Goal: Book appointment/travel/reservation

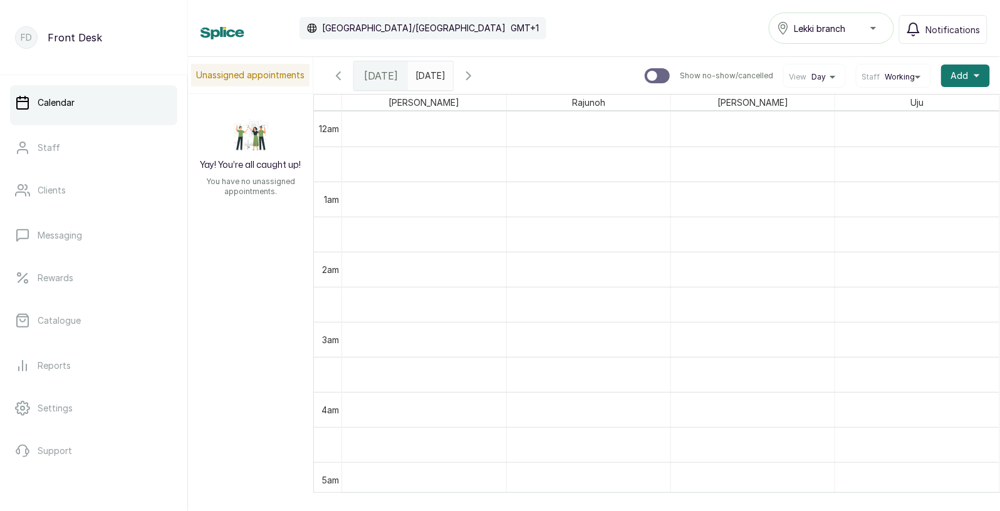
scroll to position [957, 0]
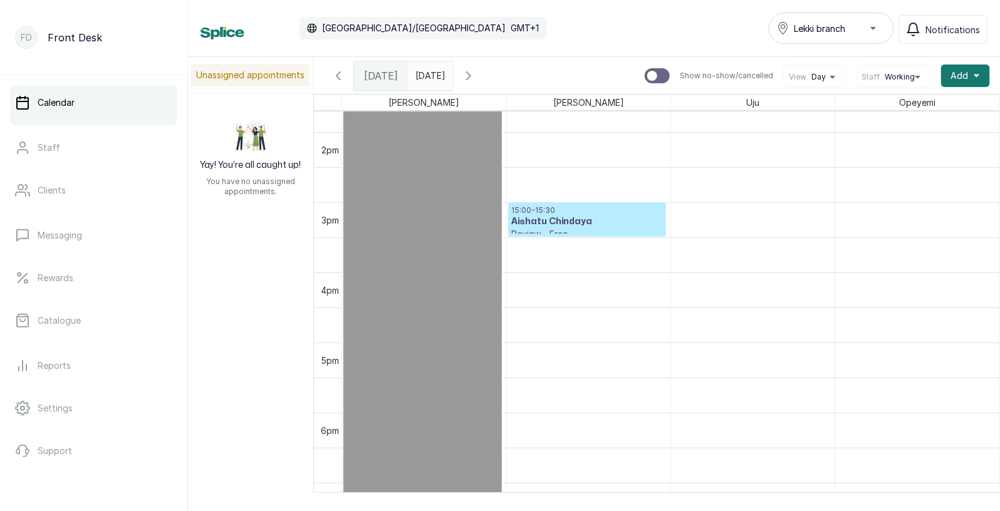
scroll to position [936, 0]
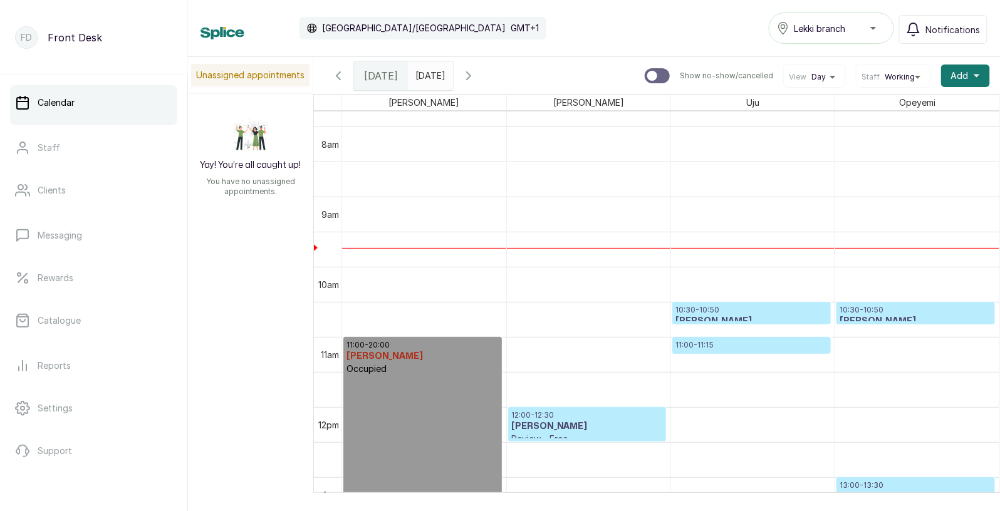
click at [730, 306] on p "10:30 - 10:50" at bounding box center [751, 310] width 152 height 10
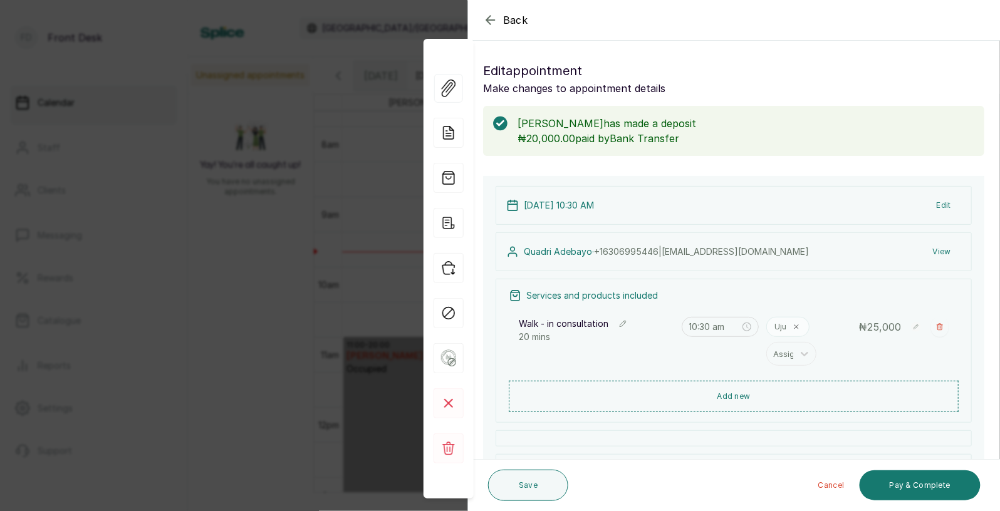
click at [645, 32] on div "Back" at bounding box center [968, 20] width 1000 height 40
click at [512, 20] on span "Back" at bounding box center [515, 20] width 25 height 15
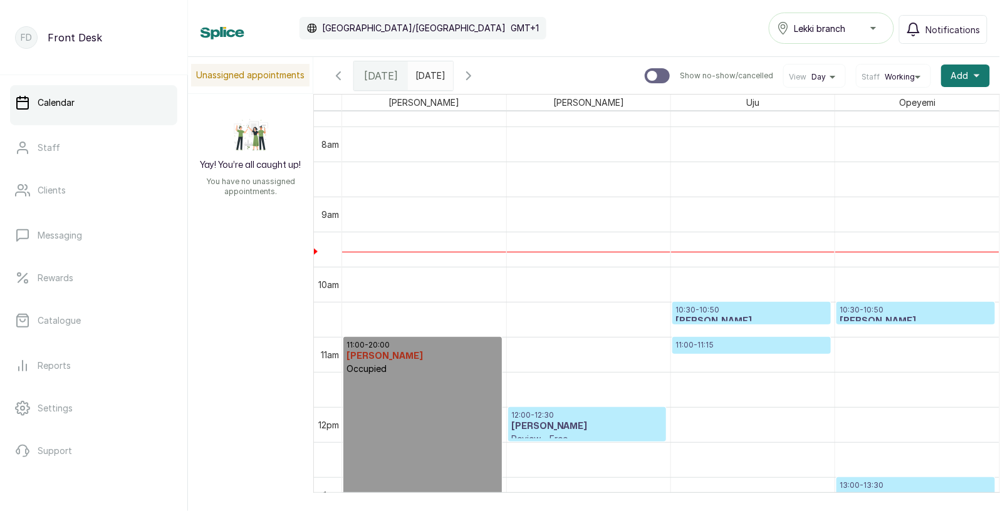
click at [764, 316] on h3 "[PERSON_NAME]" at bounding box center [751, 321] width 152 height 13
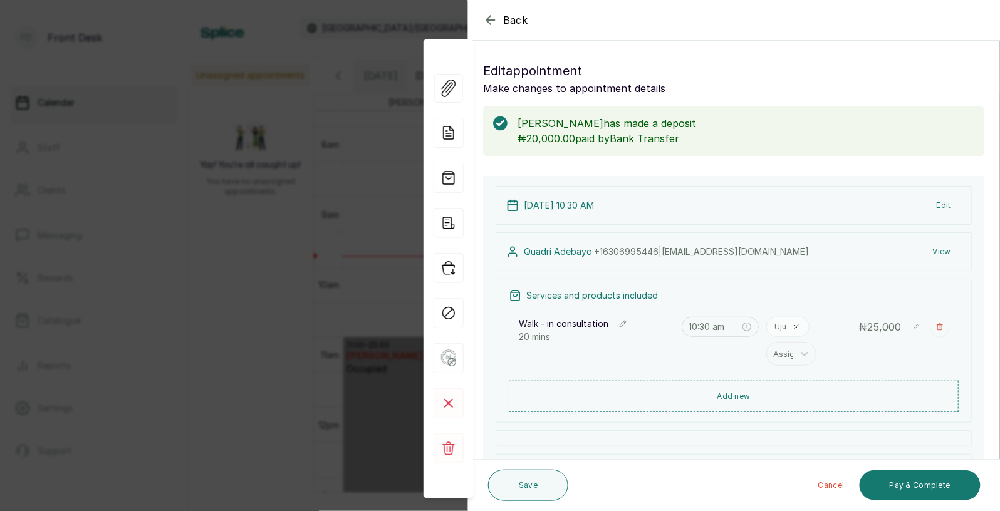
click at [509, 21] on span "Back" at bounding box center [515, 20] width 25 height 15
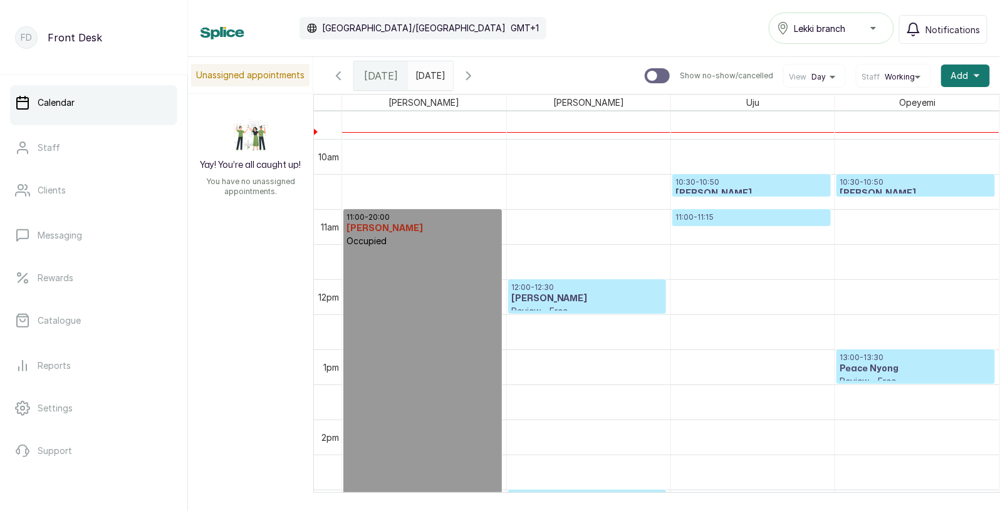
click at [752, 188] on h3 "[PERSON_NAME]" at bounding box center [751, 193] width 152 height 13
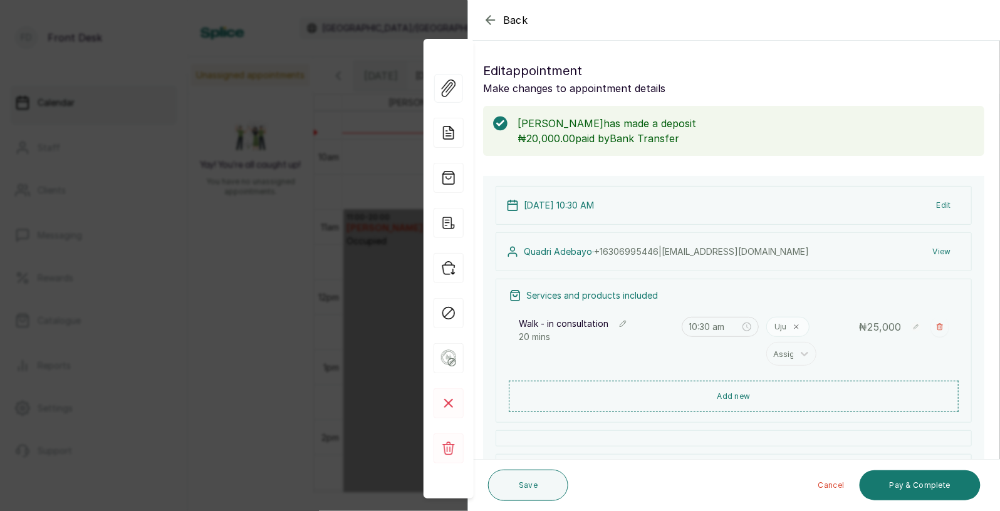
click at [514, 17] on span "Back" at bounding box center [515, 20] width 25 height 15
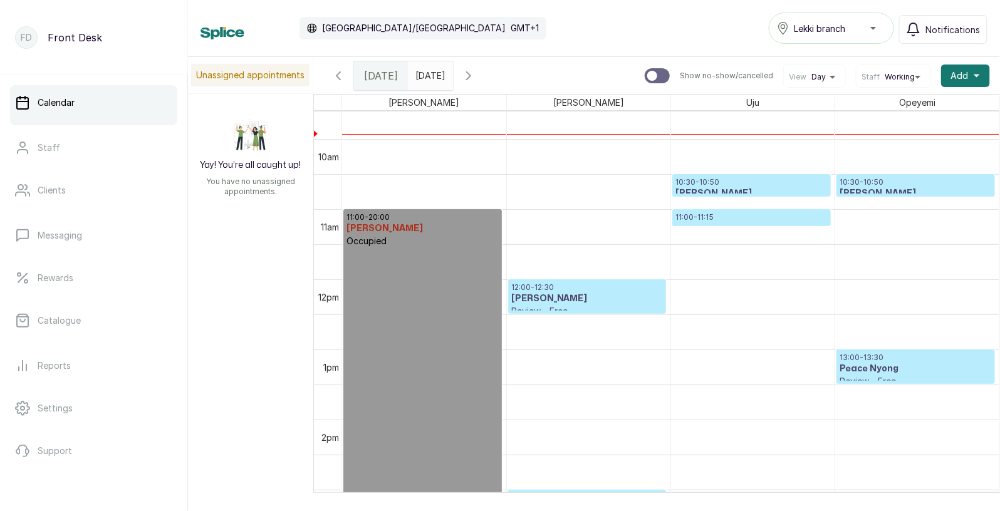
click at [710, 218] on p "11:00 - 11:15" at bounding box center [751, 217] width 152 height 10
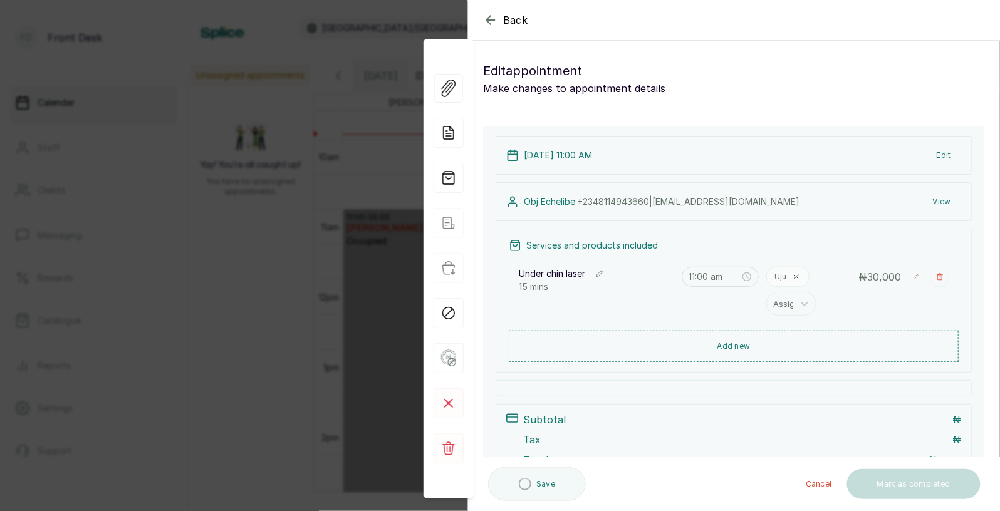
type input "11:00 am"
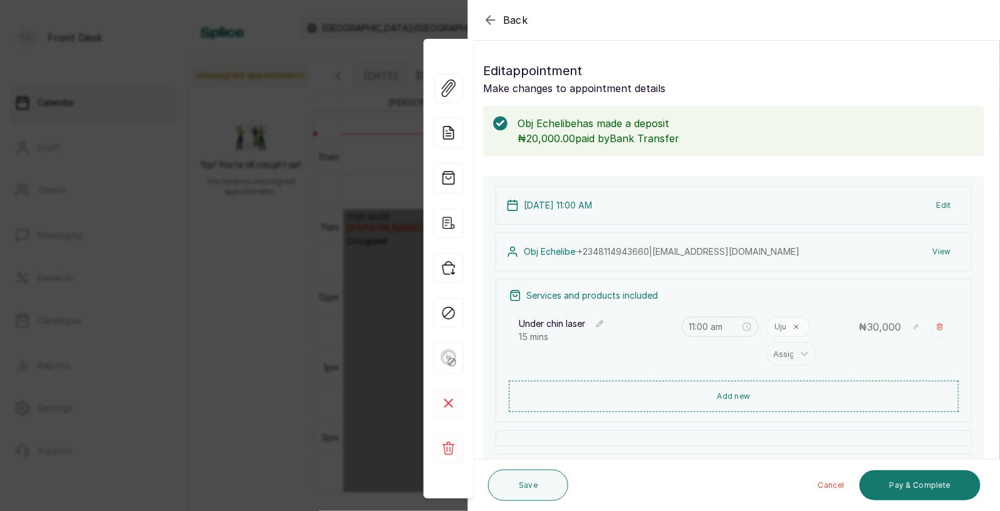
click at [512, 18] on span "Back" at bounding box center [515, 20] width 25 height 15
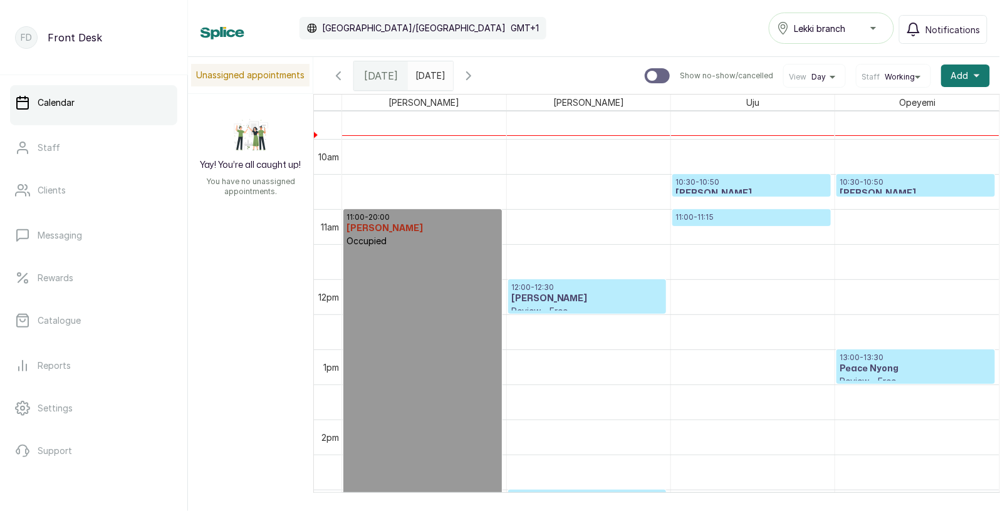
click at [712, 183] on p "10:30 - 10:50" at bounding box center [751, 182] width 152 height 10
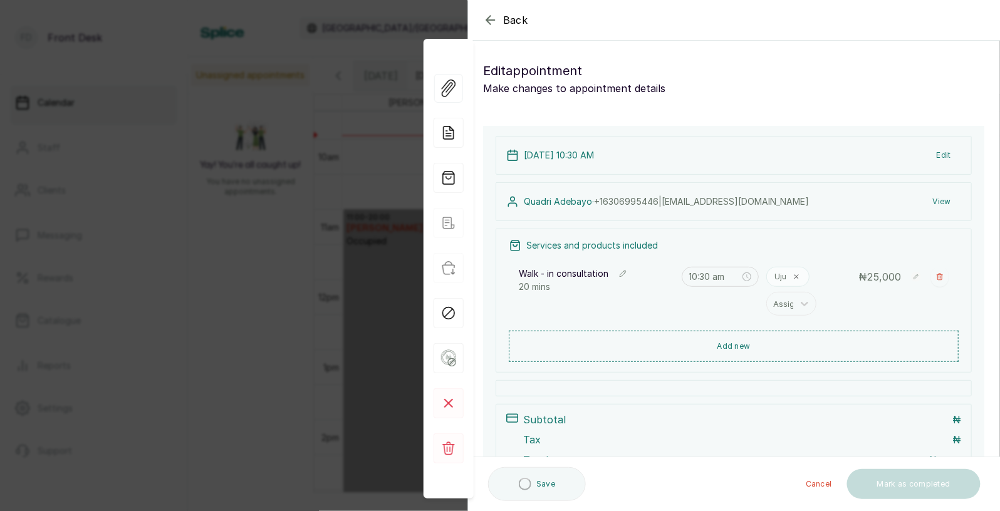
type input "10:30 am"
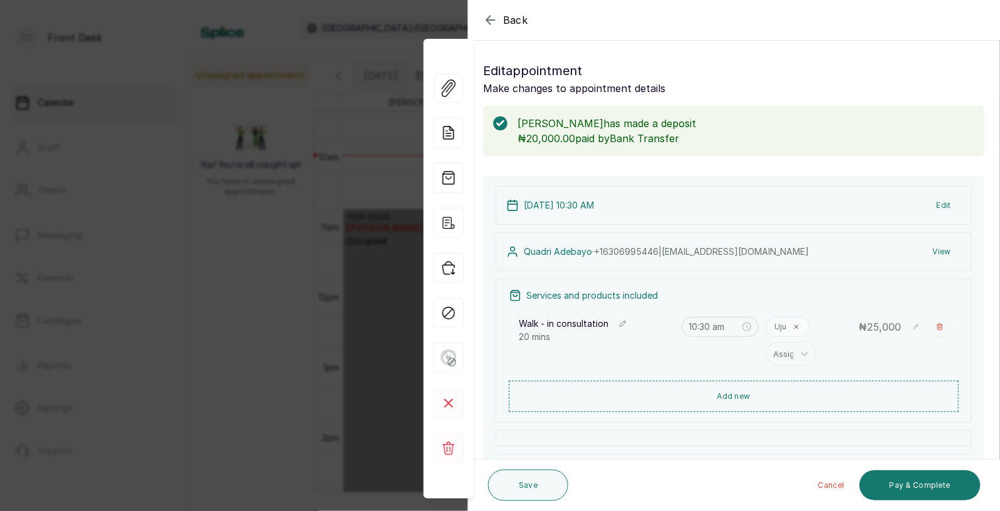
click at [518, 22] on span "Back" at bounding box center [515, 20] width 25 height 15
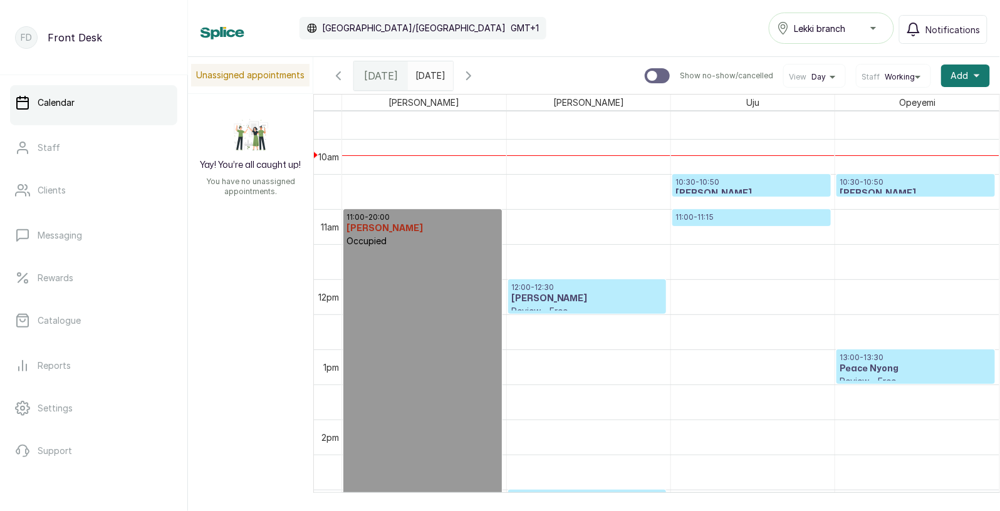
click at [734, 185] on p "10:30 - 10:50" at bounding box center [751, 182] width 152 height 10
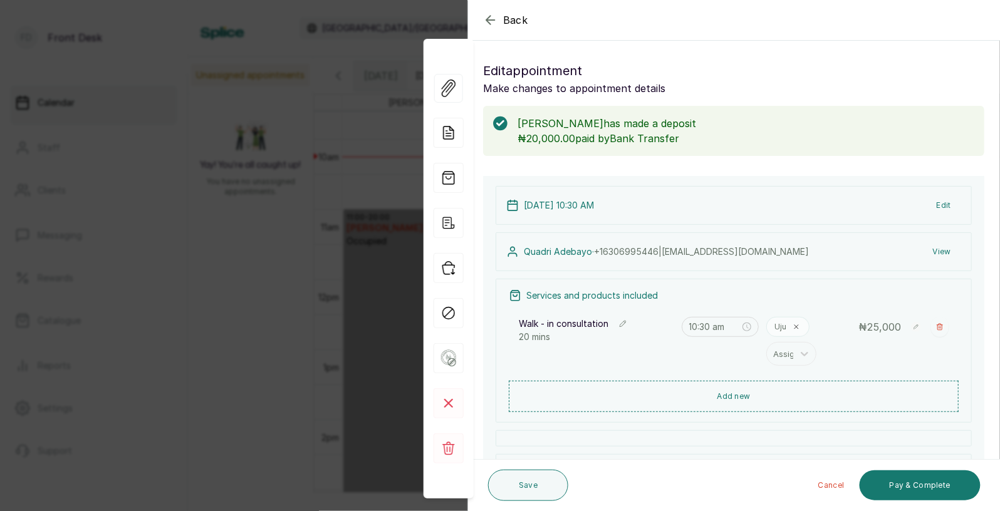
click at [511, 19] on span "Back" at bounding box center [515, 20] width 25 height 15
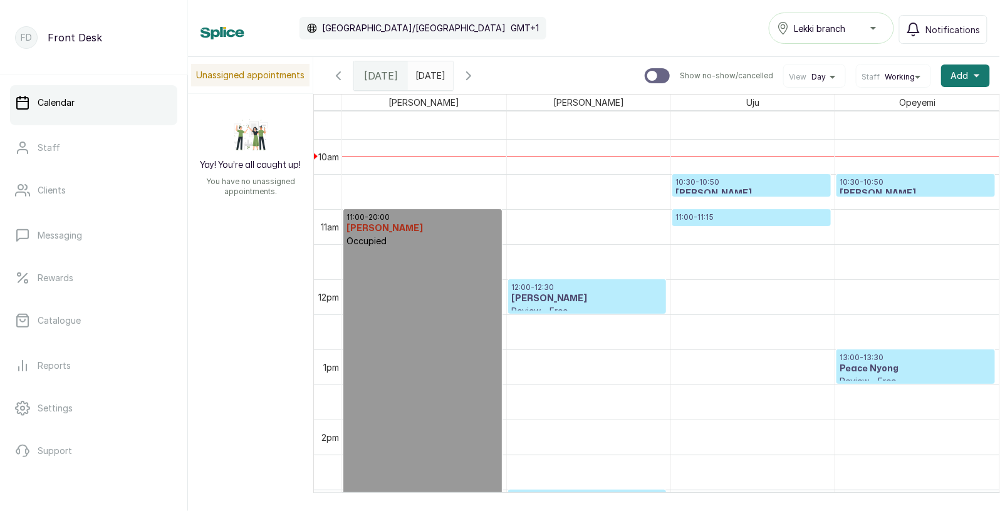
click at [707, 223] on div at bounding box center [751, 225] width 157 height 5
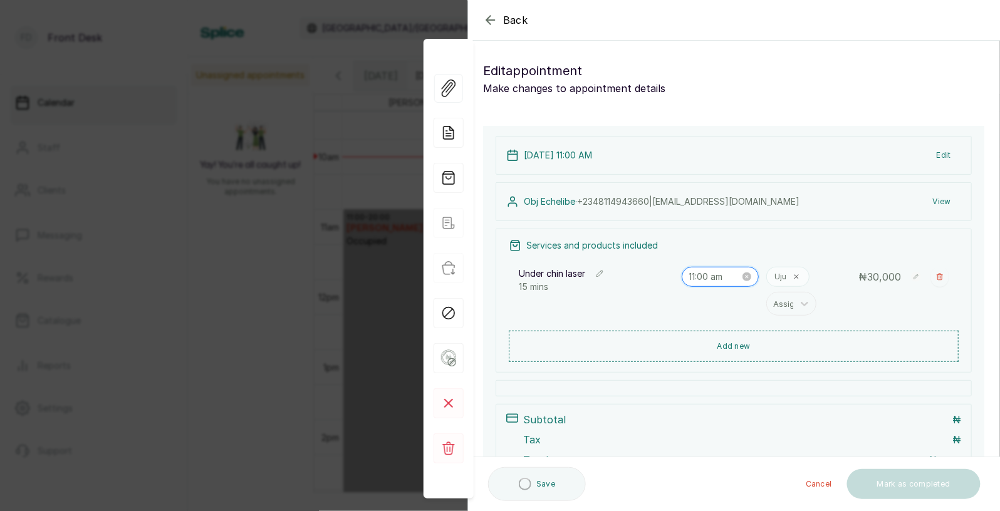
click at [730, 277] on input "11:00 am" at bounding box center [714, 277] width 51 height 14
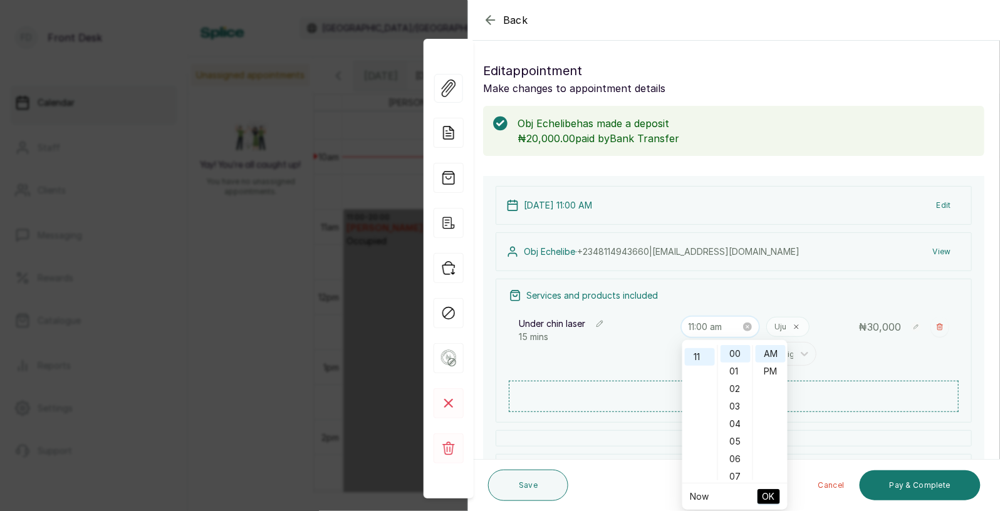
scroll to position [191, 0]
click at [735, 464] on div "06" at bounding box center [735, 459] width 30 height 18
click at [734, 428] on div "10" at bounding box center [735, 426] width 30 height 18
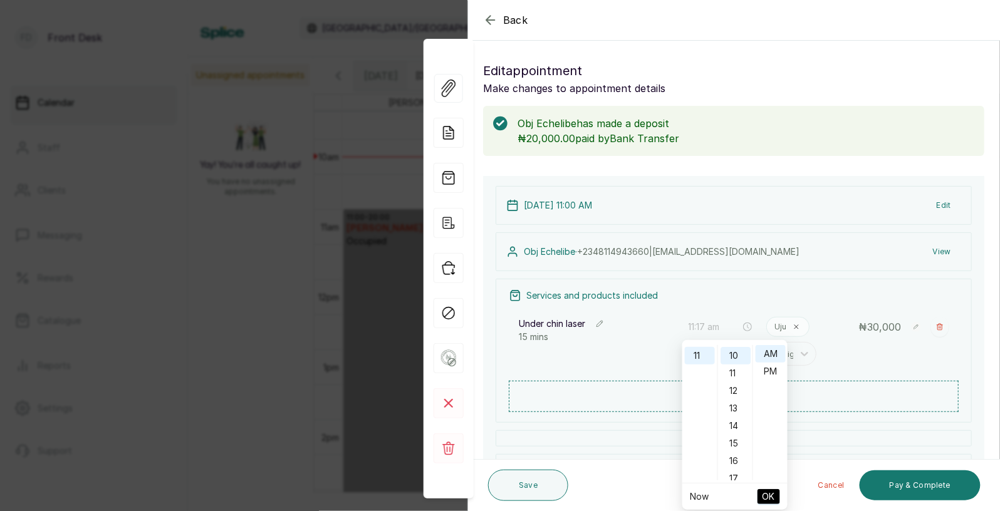
type input "11:10 am"
click at [764, 496] on span "OK" at bounding box center [768, 497] width 13 height 24
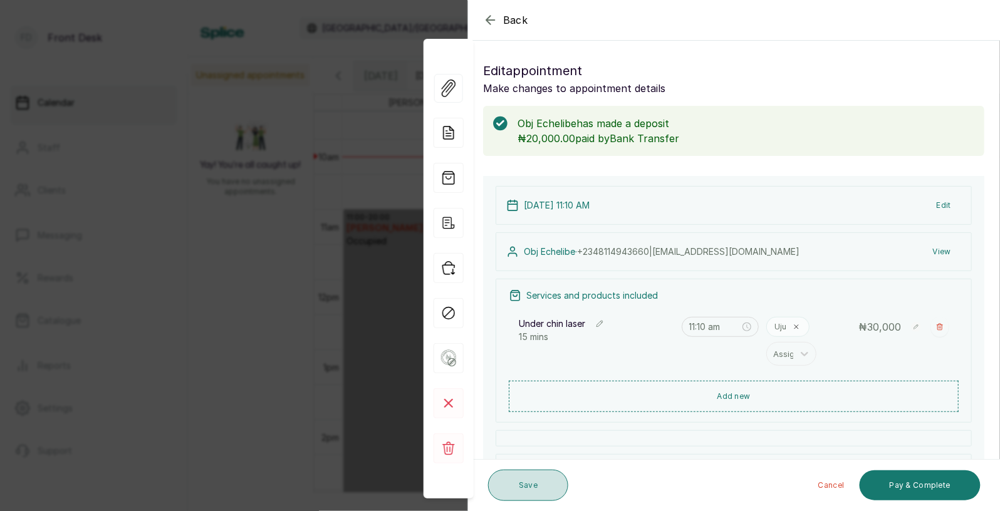
click at [551, 482] on button "Save" at bounding box center [528, 485] width 80 height 31
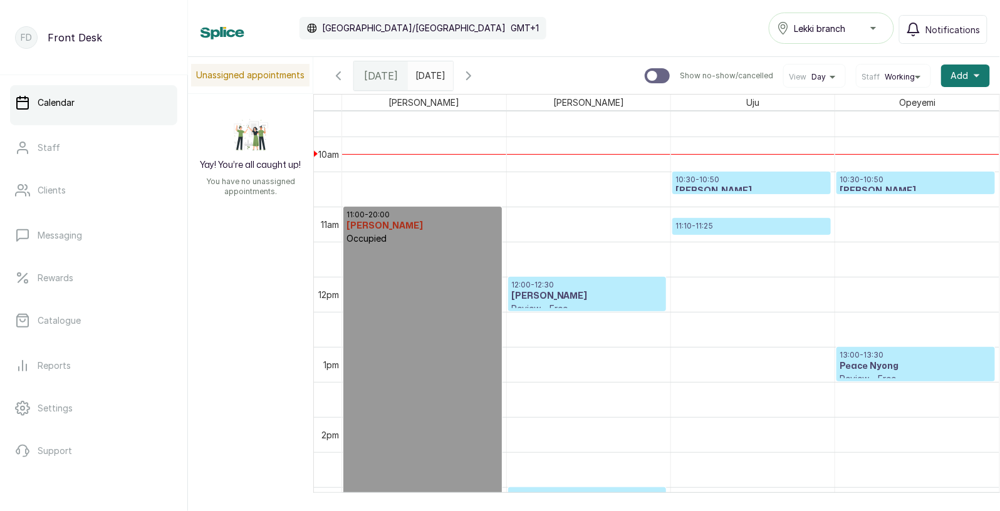
scroll to position [623, 0]
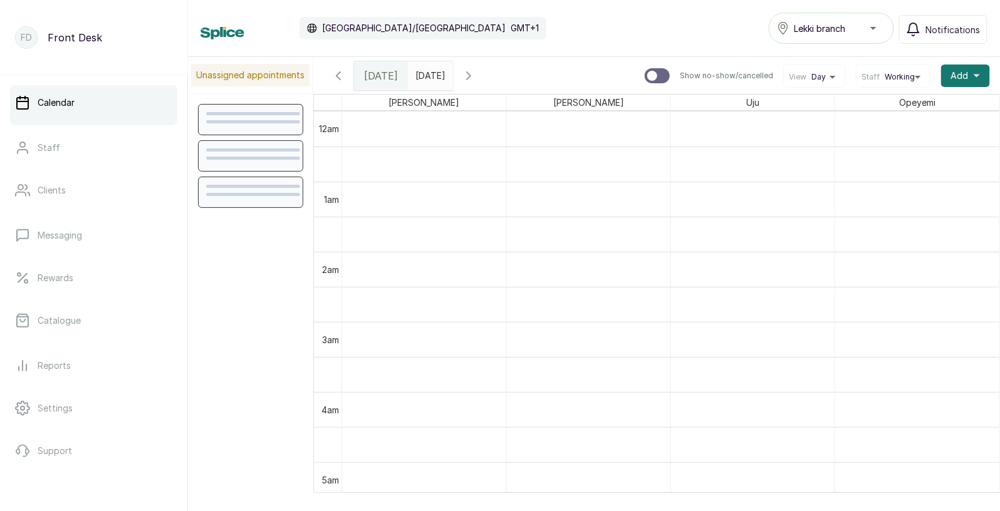
scroll to position [421, 0]
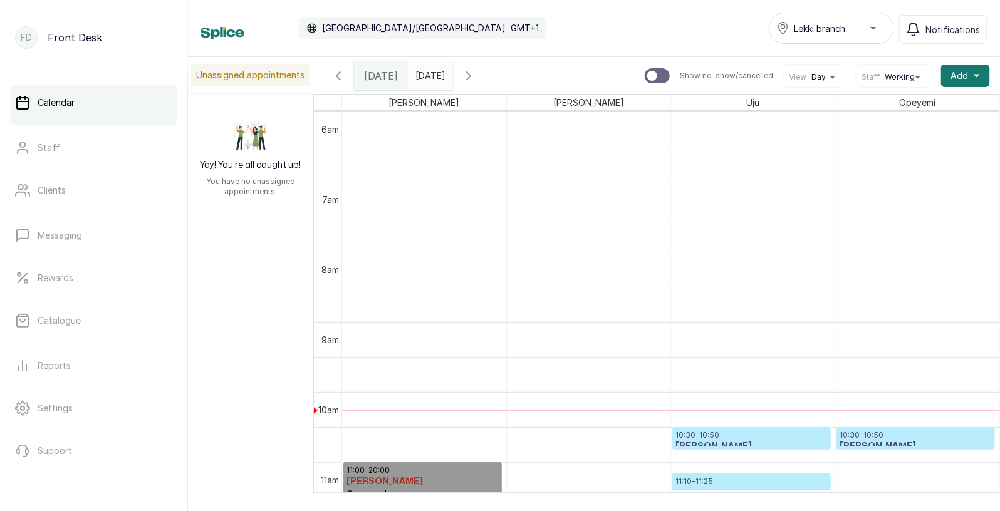
click at [735, 480] on p "11:10 - 11:25" at bounding box center [751, 482] width 152 height 10
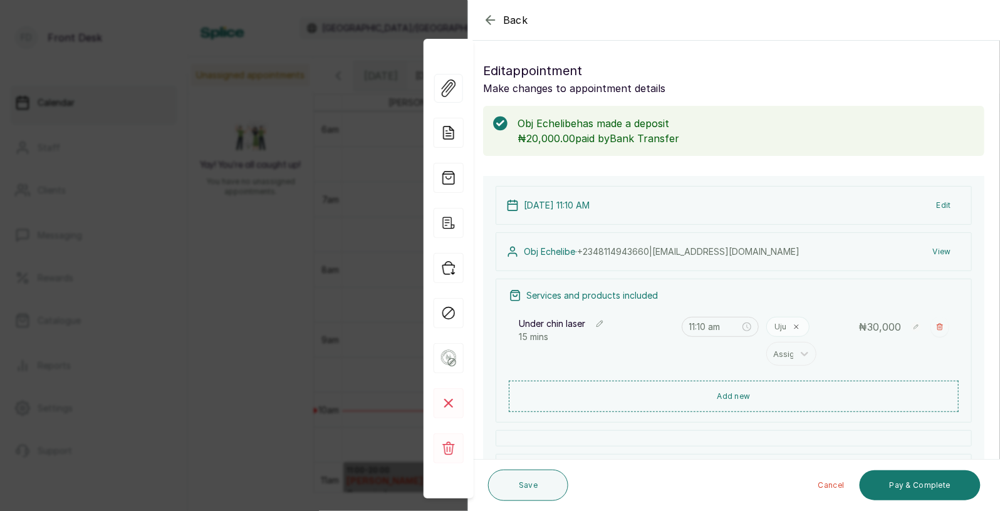
click at [948, 205] on button "Edit" at bounding box center [944, 205] width 34 height 23
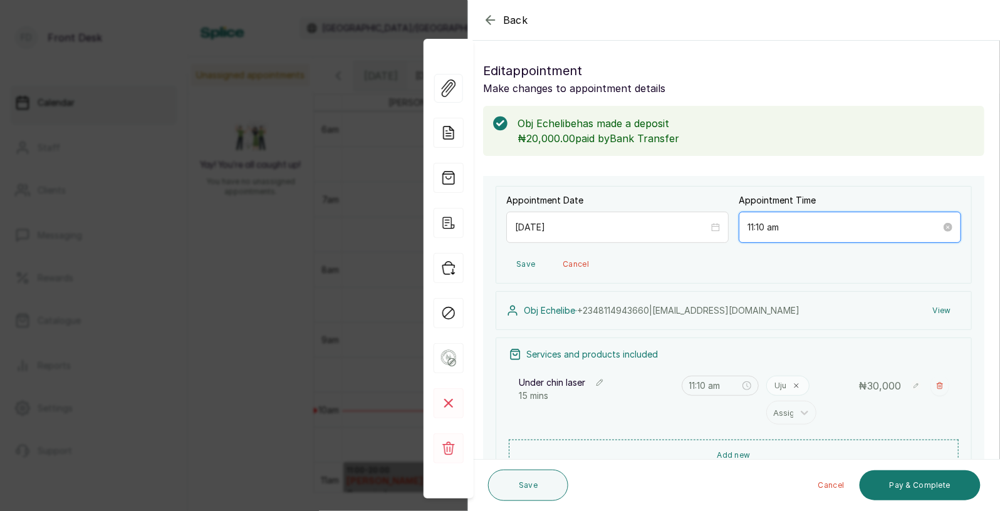
click at [903, 234] on div "11:10 am" at bounding box center [850, 227] width 222 height 31
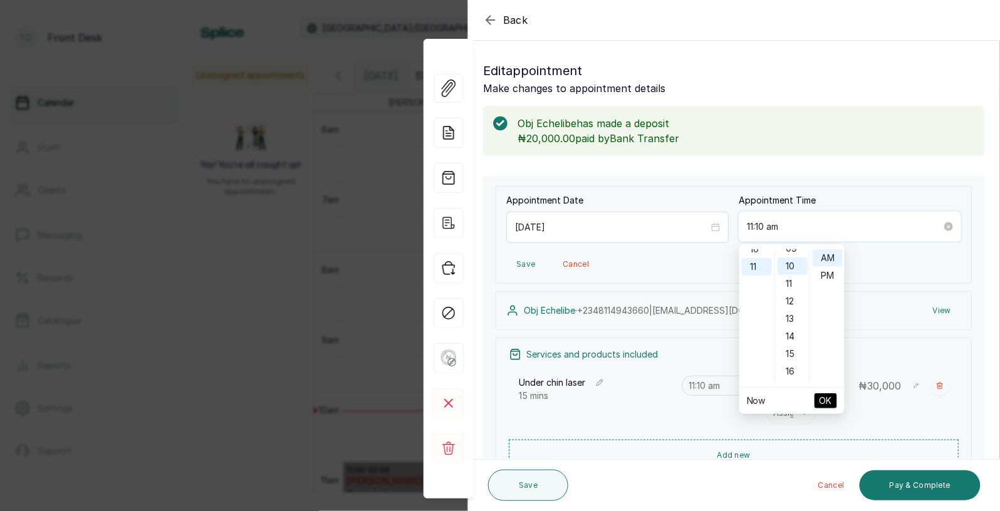
scroll to position [174, 0]
click at [794, 257] on div "10" at bounding box center [792, 260] width 30 height 18
type input "11:10 am"
click at [824, 400] on span "OK" at bounding box center [825, 401] width 13 height 24
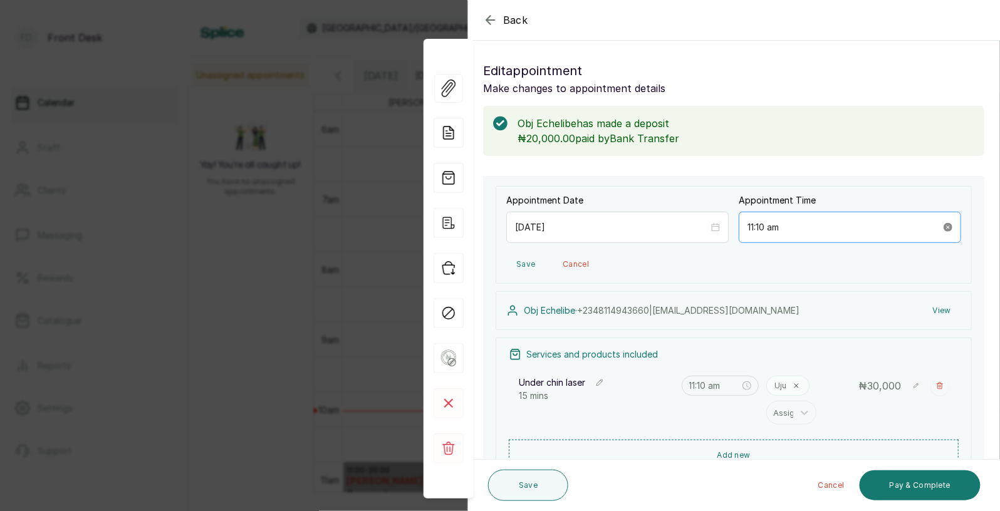
click at [951, 226] on icon "close-circle" at bounding box center [947, 227] width 9 height 9
click at [898, 236] on div "11:10 am" at bounding box center [850, 227] width 222 height 31
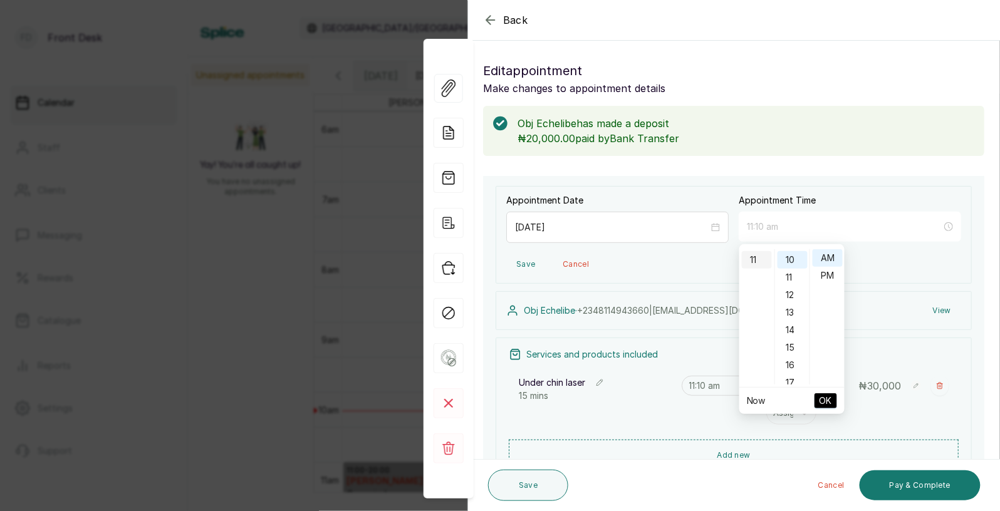
click at [756, 259] on div "11" at bounding box center [757, 260] width 30 height 18
click at [795, 258] on div "10" at bounding box center [792, 260] width 30 height 18
click at [791, 276] on div "11" at bounding box center [792, 278] width 30 height 18
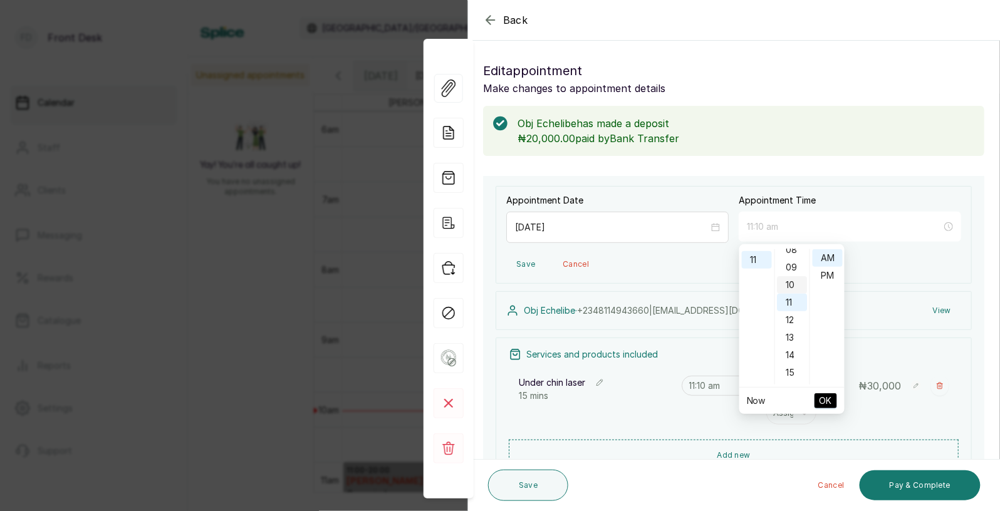
click at [793, 284] on div "10" at bounding box center [792, 285] width 30 height 18
click at [758, 402] on link "Now" at bounding box center [756, 400] width 19 height 11
type input "10:16 am"
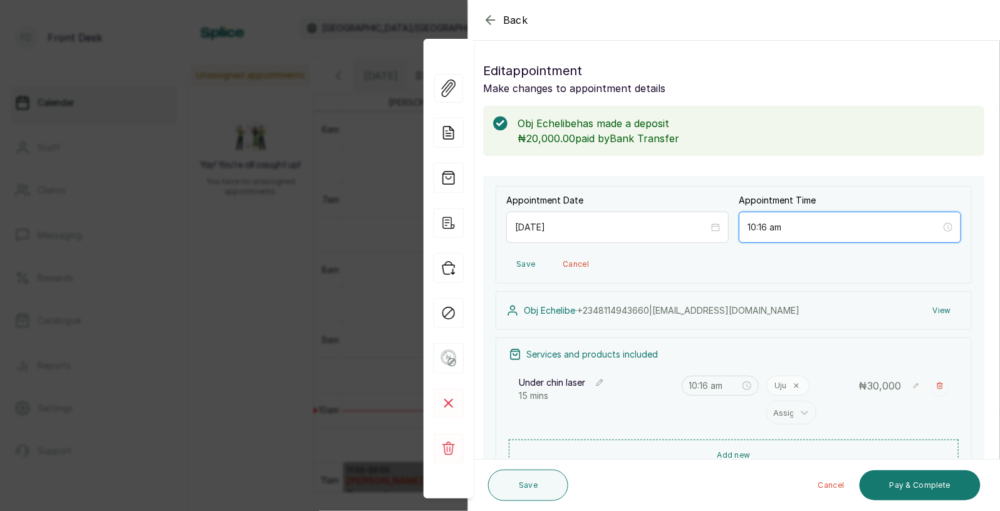
click at [849, 226] on input "10:16 am" at bounding box center [844, 228] width 194 height 14
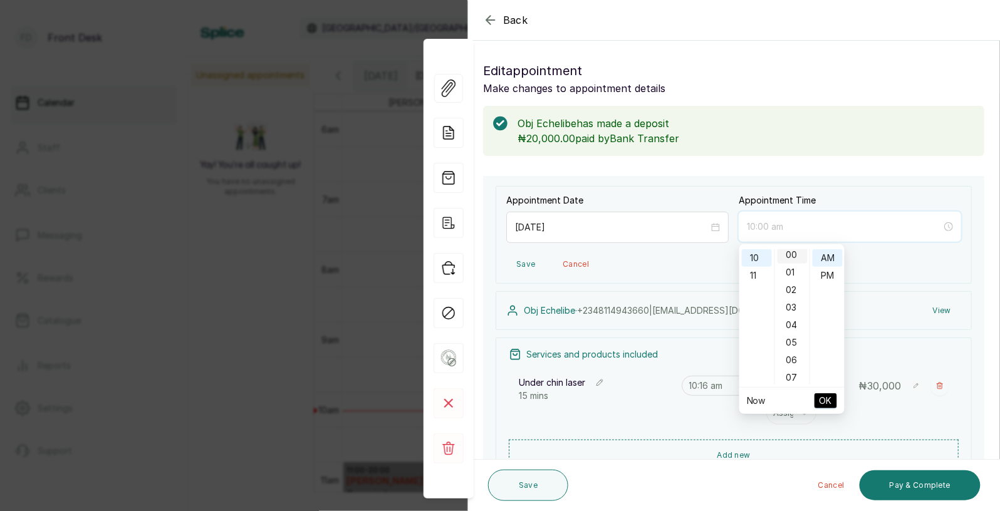
scroll to position [0, 0]
click at [793, 257] on div "00" at bounding box center [792, 258] width 30 height 18
type input "10:00 am"
click at [830, 400] on span "OK" at bounding box center [825, 401] width 13 height 24
type input "10:00 am"
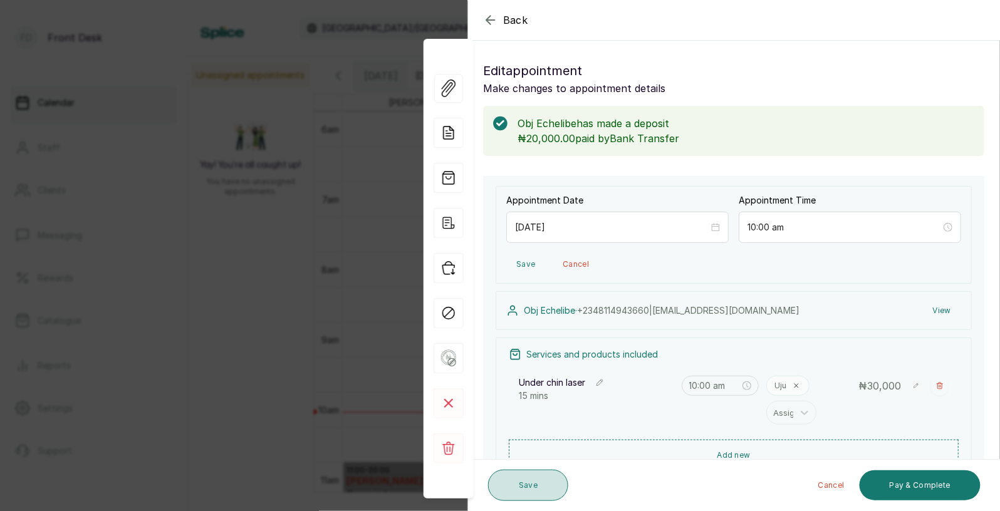
click at [546, 480] on button "Save" at bounding box center [528, 485] width 80 height 31
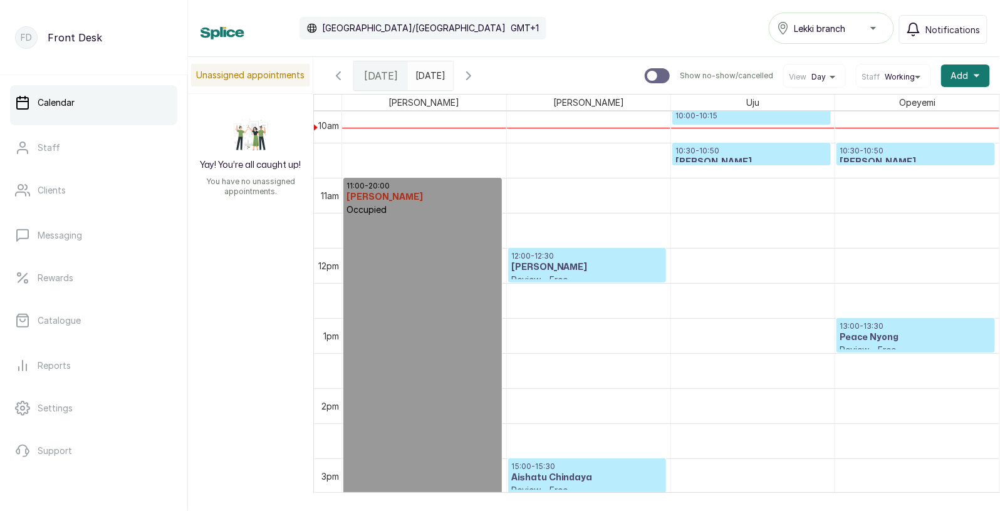
scroll to position [684, 0]
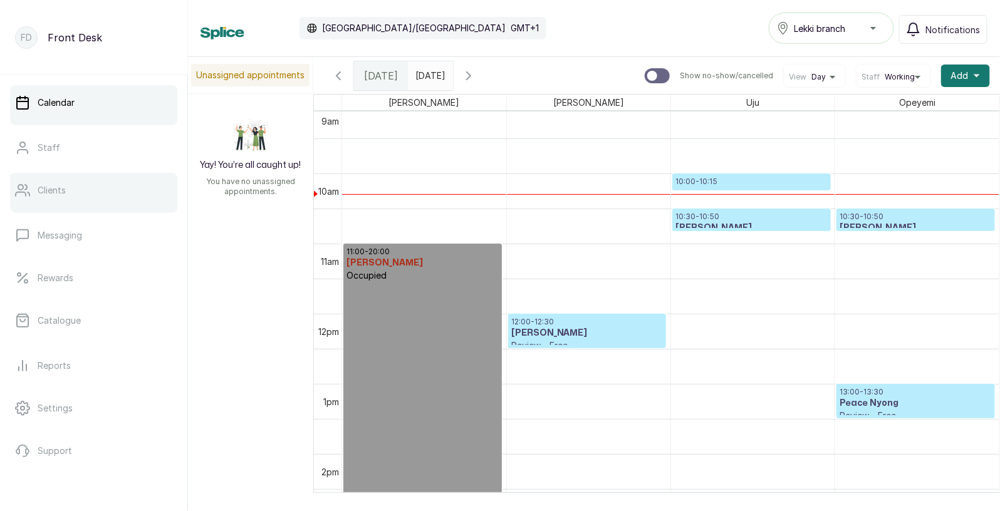
click at [53, 185] on p "Clients" at bounding box center [52, 190] width 28 height 13
